Goal: Information Seeking & Learning: Learn about a topic

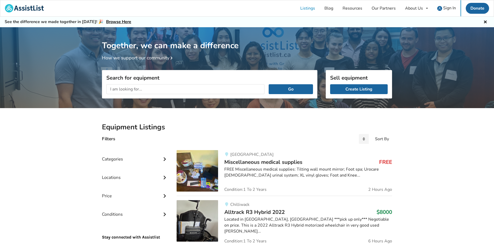
click at [132, 90] on input "text" at bounding box center [185, 89] width 158 height 10
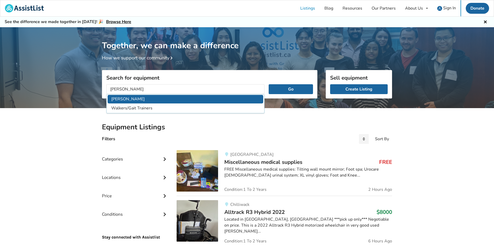
click at [132, 97] on li "[PERSON_NAME]" at bounding box center [185, 99] width 155 height 9
type input "[PERSON_NAME]"
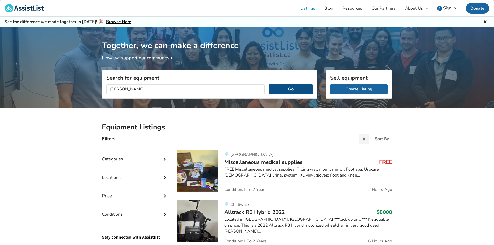
click at [291, 89] on button "Go" at bounding box center [290, 89] width 44 height 10
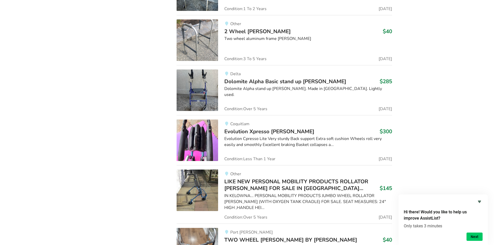
scroll to position [1044, 0]
click at [244, 127] on span "Evolution Xpresso [PERSON_NAME]" at bounding box center [269, 130] width 90 height 7
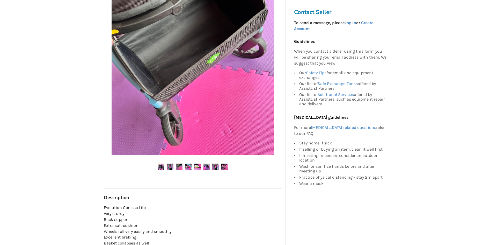
scroll to position [104, 0]
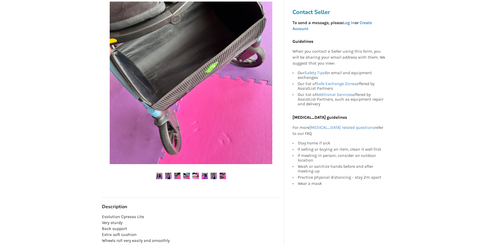
click at [257, 89] on img at bounding box center [191, 83] width 162 height 162
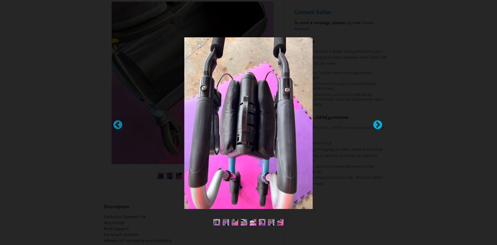
click at [377, 123] on div at bounding box center [375, 122] width 5 height 5
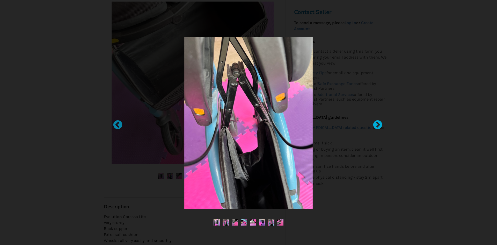
click at [377, 123] on div at bounding box center [375, 122] width 5 height 5
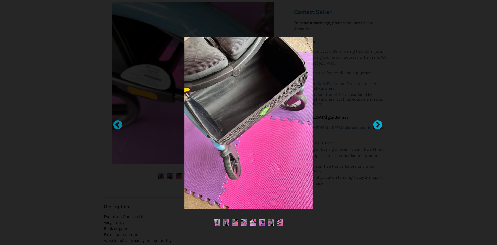
click at [377, 123] on div at bounding box center [375, 122] width 5 height 5
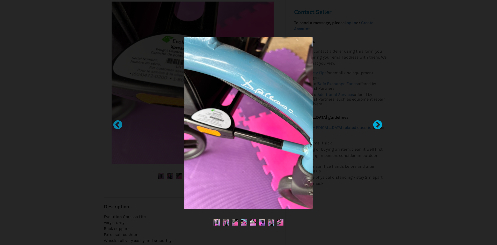
click at [377, 123] on div at bounding box center [375, 122] width 5 height 5
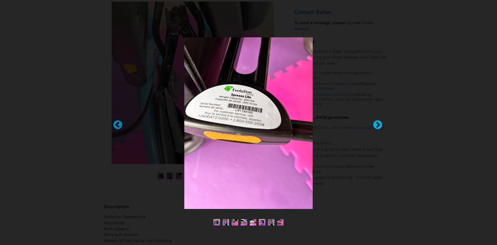
click at [377, 123] on div at bounding box center [375, 122] width 5 height 5
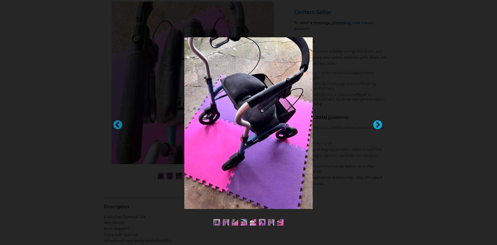
click at [377, 124] on div at bounding box center [375, 122] width 5 height 5
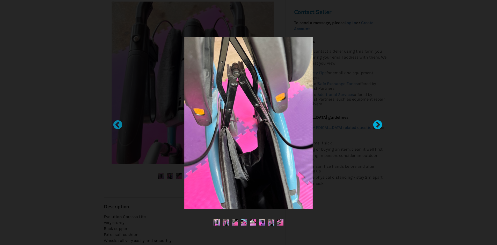
click at [377, 124] on div at bounding box center [375, 122] width 5 height 5
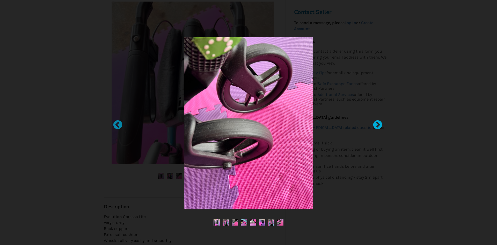
click at [377, 124] on div at bounding box center [375, 122] width 5 height 5
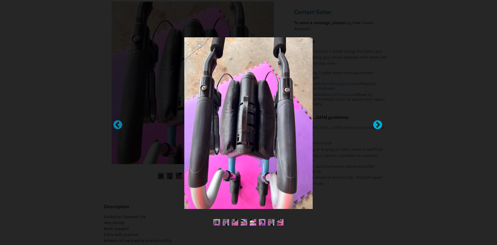
click at [377, 124] on div at bounding box center [375, 122] width 5 height 5
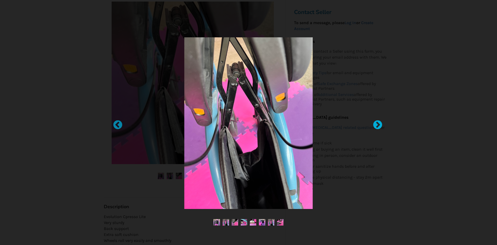
click at [377, 124] on div at bounding box center [375, 122] width 5 height 5
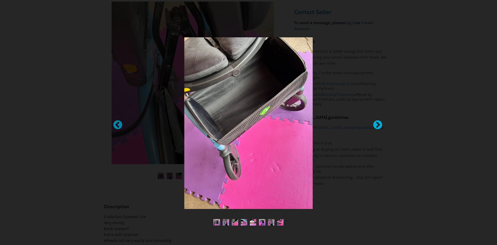
click at [377, 124] on div at bounding box center [375, 122] width 5 height 5
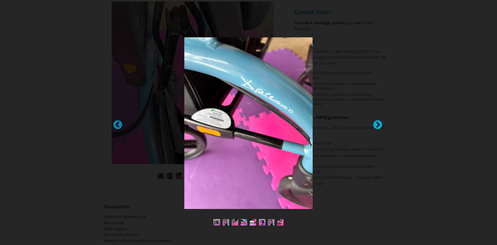
click at [377, 124] on div at bounding box center [375, 122] width 5 height 5
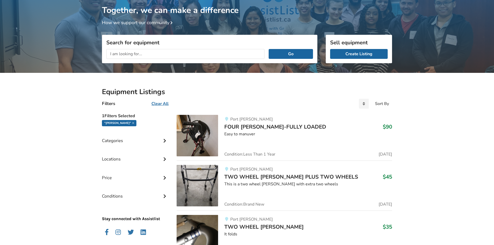
scroll to position [25, 0]
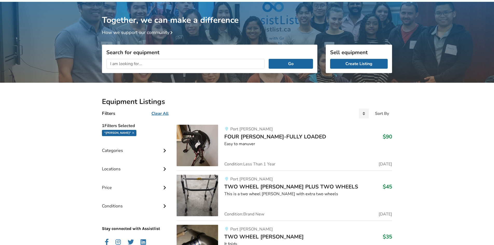
click at [259, 136] on span "FOUR [PERSON_NAME]-FULLY LOADED" at bounding box center [275, 136] width 102 height 7
